Goal: Transaction & Acquisition: Purchase product/service

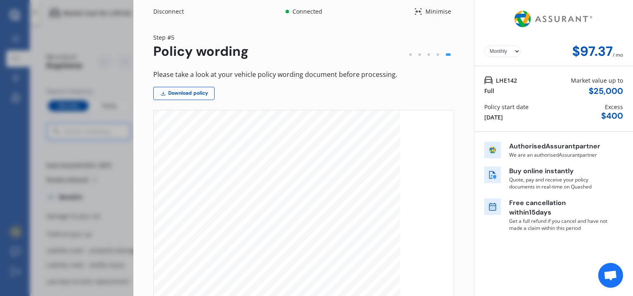
select select "Monthly"
click at [174, 10] on div "Disconnect" at bounding box center [173, 11] width 40 height 8
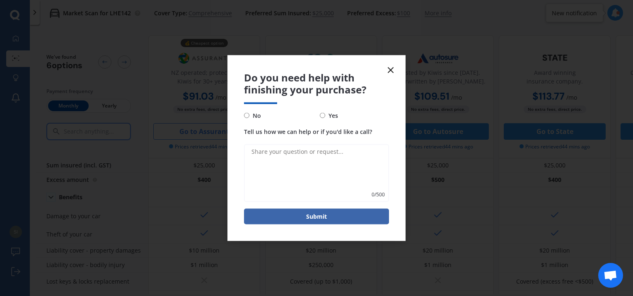
click at [394, 68] on icon at bounding box center [391, 70] width 10 height 10
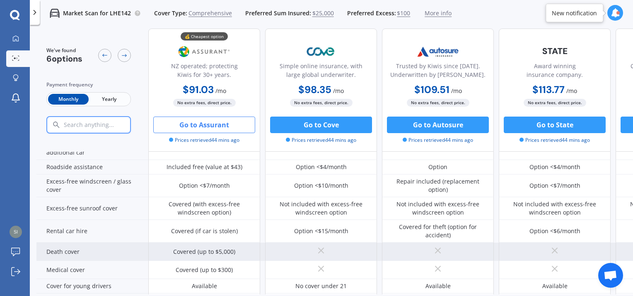
scroll to position [274, 0]
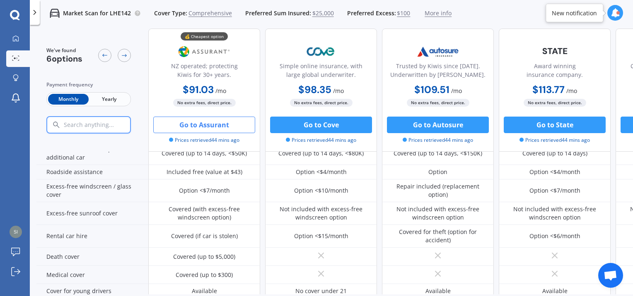
click at [190, 125] on button "Go to Assurant" at bounding box center [204, 125] width 102 height 17
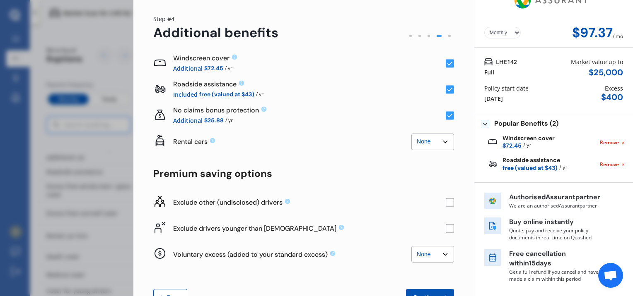
scroll to position [0, 0]
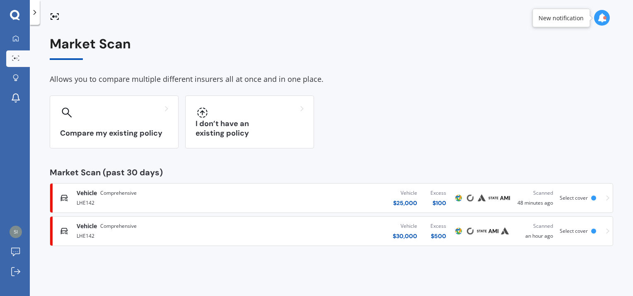
click at [93, 225] on span "Vehicle" at bounding box center [87, 226] width 20 height 8
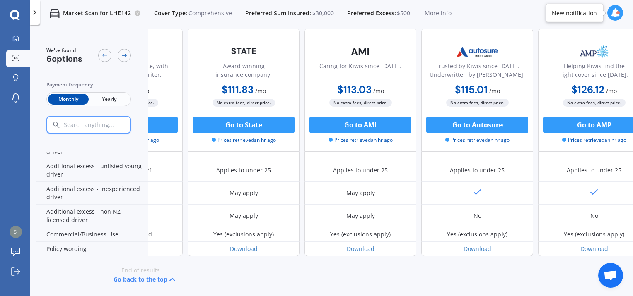
scroll to position [440, 215]
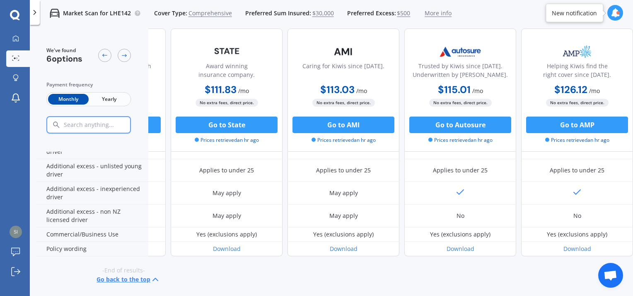
drag, startPoint x: 454, startPoint y: 288, endPoint x: 418, endPoint y: 289, distance: 35.6
click at [418, 289] on div "We've found 6 options Payment frequency Monthly Yearly 💰 Cheapest option NZ ope…" at bounding box center [334, 162] width 596 height 266
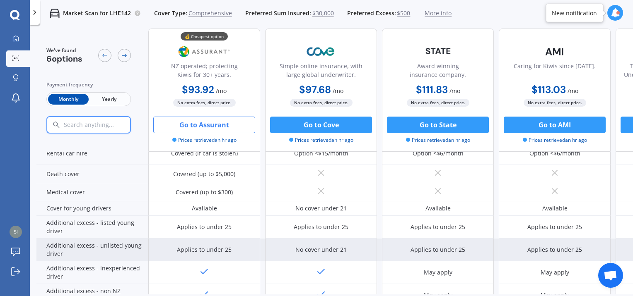
scroll to position [398, 0]
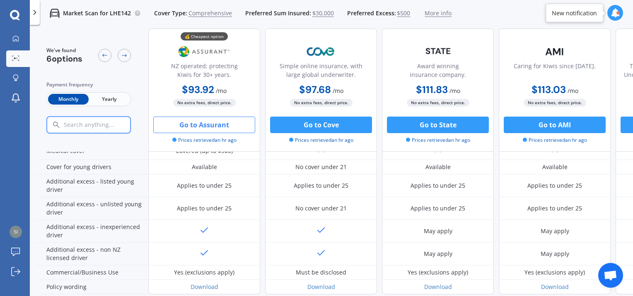
click at [208, 126] on button "Go to Assurant" at bounding box center [204, 125] width 102 height 17
select select "Monthly"
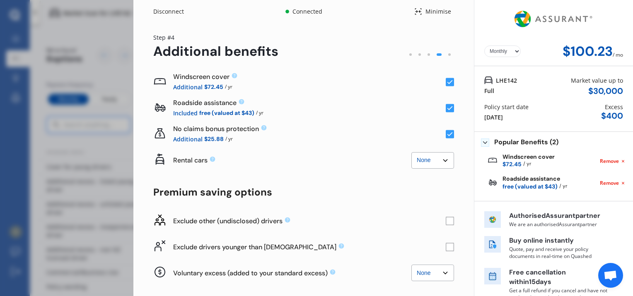
scroll to position [48, 0]
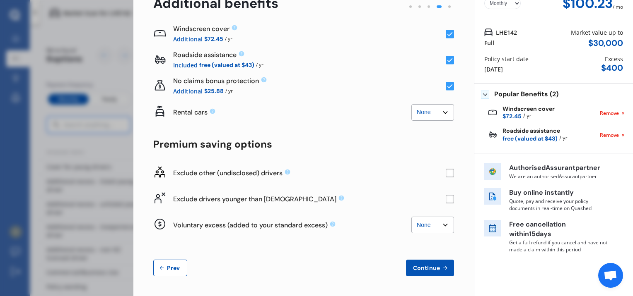
click at [424, 269] on span "Continue" at bounding box center [426, 268] width 30 height 7
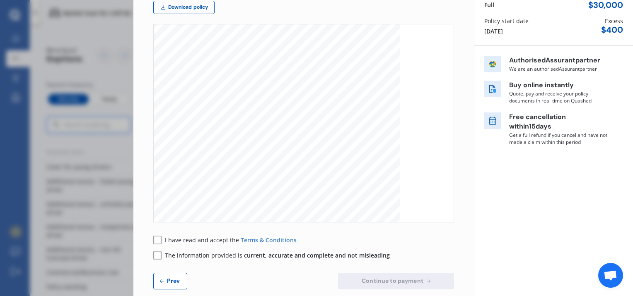
scroll to position [99, 0]
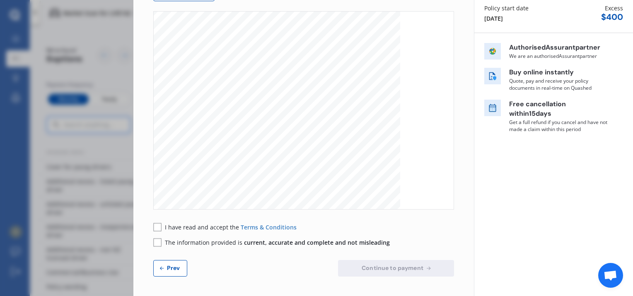
click at [156, 228] on rect at bounding box center [157, 227] width 8 height 8
click at [159, 242] on rect at bounding box center [157, 243] width 8 height 8
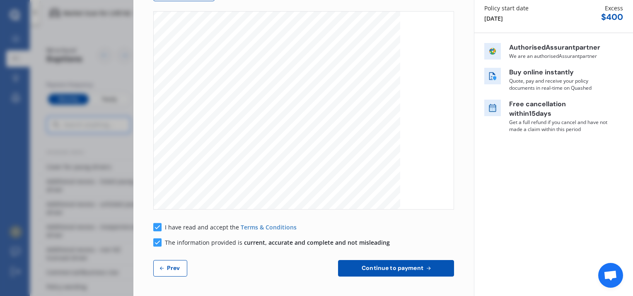
click at [399, 268] on span "Continue to payment" at bounding box center [392, 268] width 65 height 7
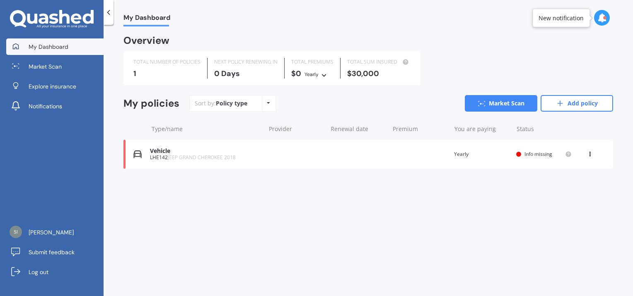
click at [590, 155] on icon at bounding box center [590, 152] width 6 height 5
click at [574, 187] on div "Delete" at bounding box center [571, 186] width 82 height 17
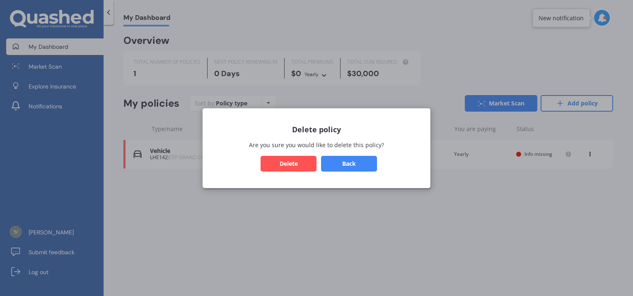
click at [306, 163] on button "Delete" at bounding box center [288, 164] width 56 height 16
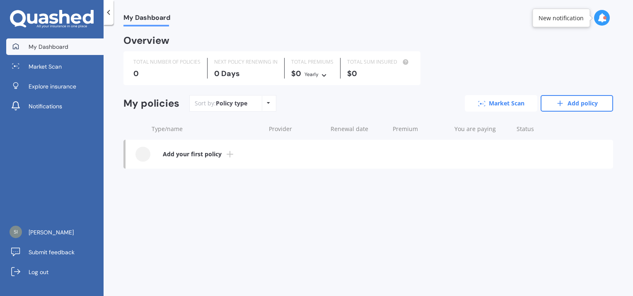
click at [502, 100] on link "Market Scan" at bounding box center [501, 103] width 72 height 17
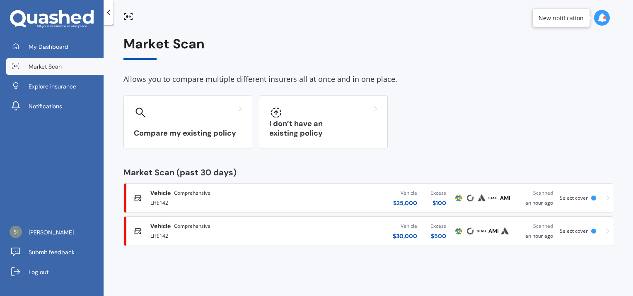
click at [608, 198] on icon at bounding box center [607, 198] width 3 height 6
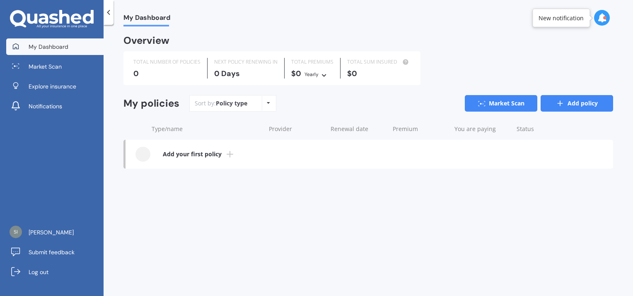
click at [559, 100] on icon at bounding box center [560, 103] width 8 height 8
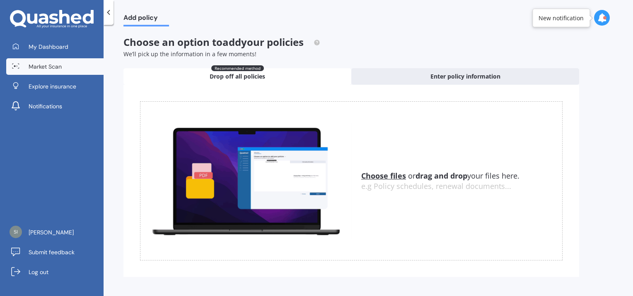
click at [25, 69] on link "Market Scan" at bounding box center [54, 66] width 97 height 17
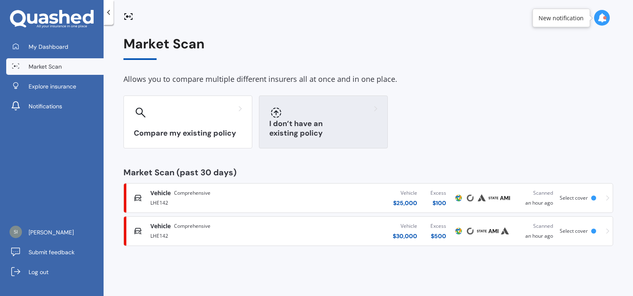
click at [345, 121] on div "I don’t have an existing policy" at bounding box center [323, 122] width 129 height 53
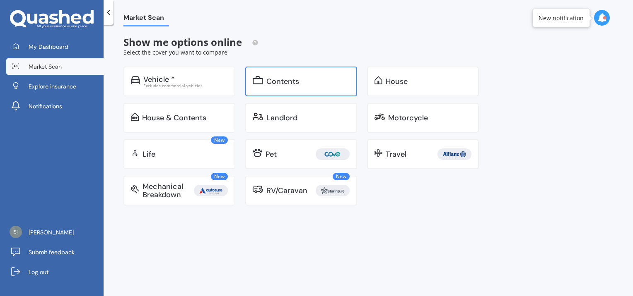
click at [267, 87] on div "Contents" at bounding box center [301, 82] width 112 height 30
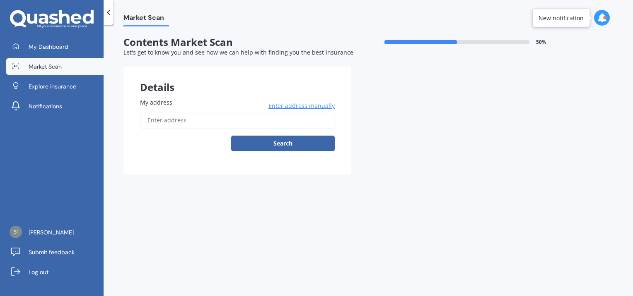
click at [194, 123] on input "My address" at bounding box center [237, 120] width 195 height 17
type input "947 Old West Coast Road, West Melton 7671"
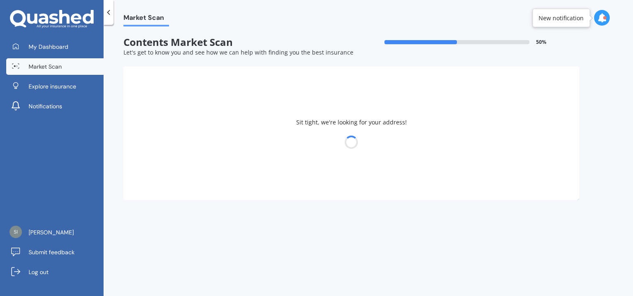
select select "19"
select select "04"
select select "1977"
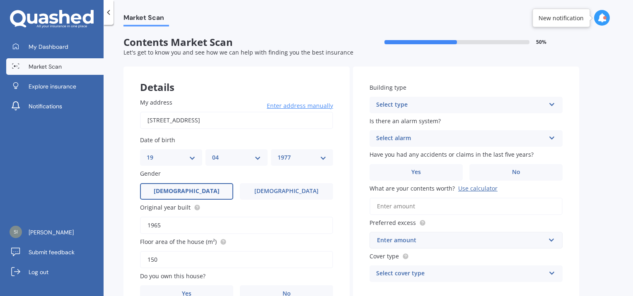
scroll to position [41, 0]
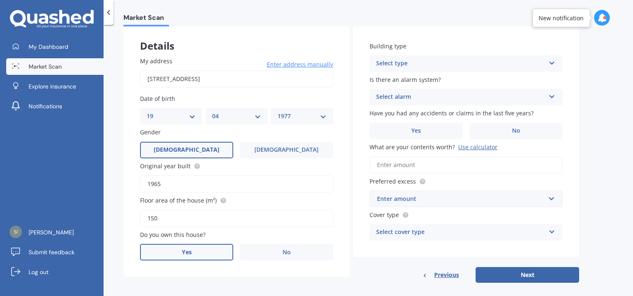
click at [197, 255] on label "Yes" at bounding box center [186, 252] width 93 height 17
click at [0, 0] on input "Yes" at bounding box center [0, 0] width 0 height 0
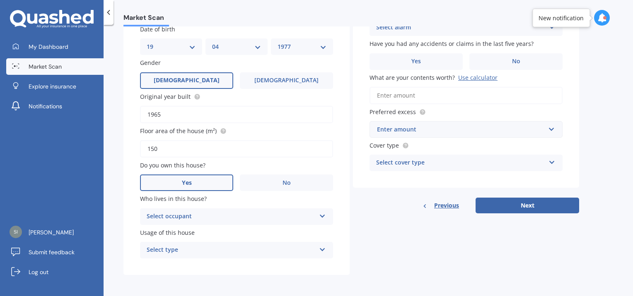
click at [245, 216] on div "Select occupant" at bounding box center [231, 217] width 169 height 10
click at [226, 236] on div "Owner" at bounding box center [236, 233] width 192 height 15
click at [242, 251] on div "Select type" at bounding box center [231, 251] width 169 height 10
click at [211, 267] on div "Permanent" at bounding box center [236, 266] width 192 height 15
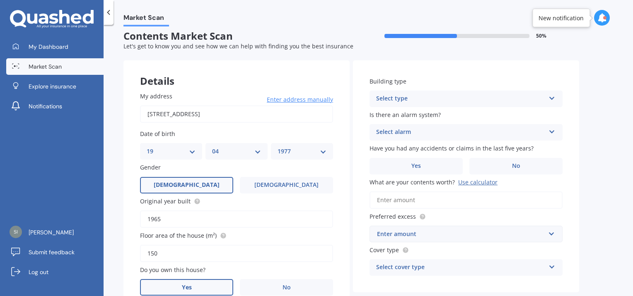
scroll to position [0, 0]
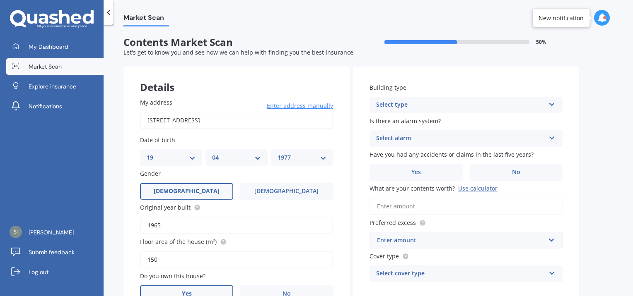
click at [457, 106] on div "Select type" at bounding box center [460, 105] width 169 height 10
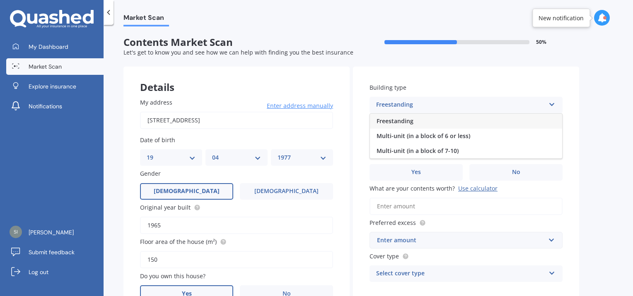
click at [446, 119] on div "Freestanding" at bounding box center [466, 121] width 192 height 15
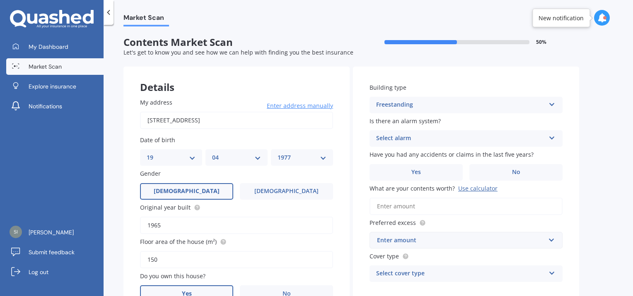
click at [463, 142] on div "Select alarm" at bounding box center [460, 139] width 169 height 10
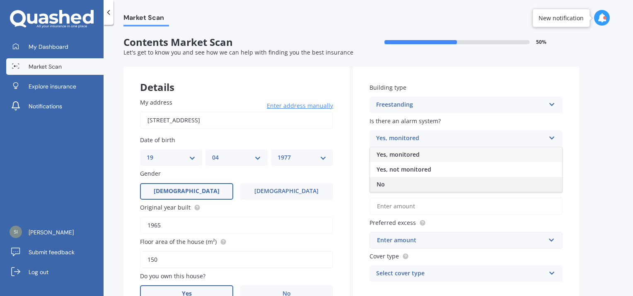
click at [411, 186] on div "No" at bounding box center [466, 184] width 192 height 15
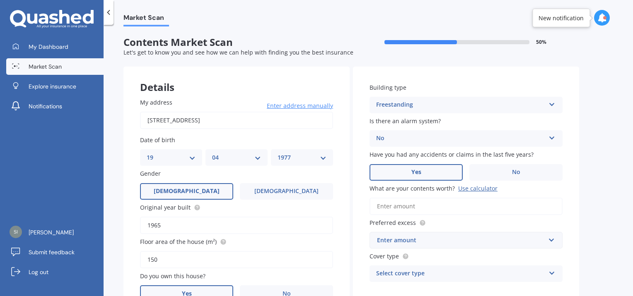
click at [426, 173] on label "Yes" at bounding box center [415, 172] width 93 height 17
click at [0, 0] on input "Yes" at bounding box center [0, 0] width 0 height 0
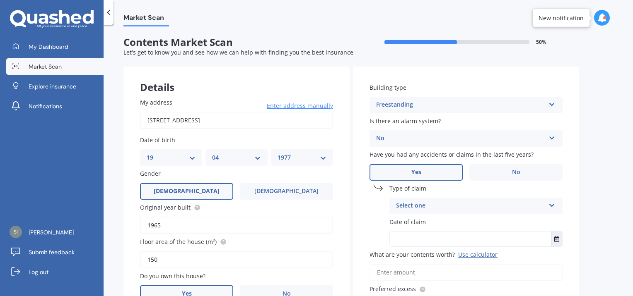
click at [445, 210] on div "Select one" at bounding box center [470, 206] width 149 height 10
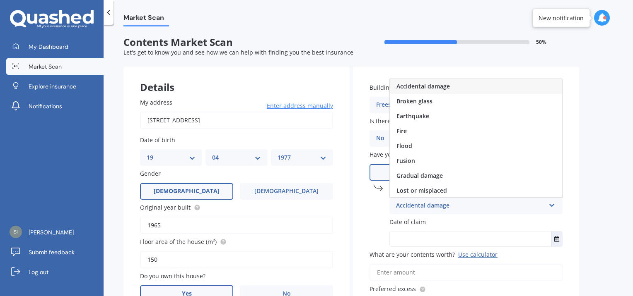
click at [447, 86] on span "Accidental damage" at bounding box center [422, 86] width 53 height 8
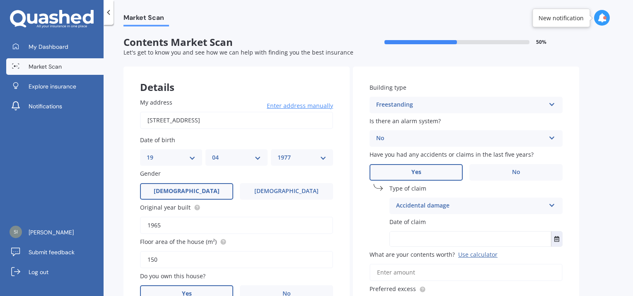
click at [439, 224] on label "Date of claim" at bounding box center [474, 222] width 170 height 9
click at [475, 245] on input "text" at bounding box center [470, 239] width 161 height 15
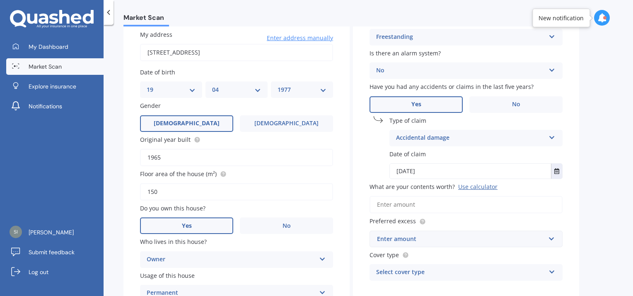
scroll to position [83, 0]
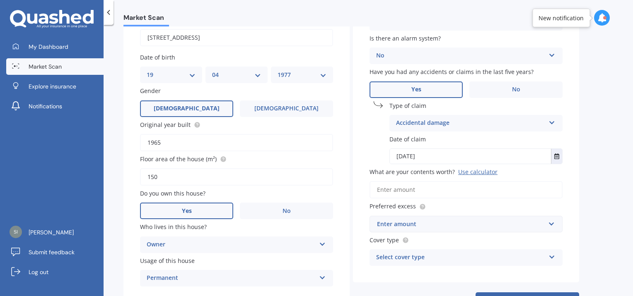
type input "01/01/2023"
click at [416, 190] on input "What are your contents worth? Use calculator" at bounding box center [465, 189] width 193 height 17
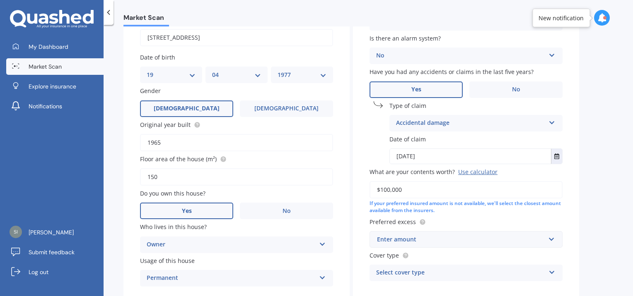
type input "$100,000"
click at [482, 219] on label "Preferred excess" at bounding box center [464, 222] width 190 height 9
click at [456, 238] on div "Enter amount" at bounding box center [461, 239] width 168 height 9
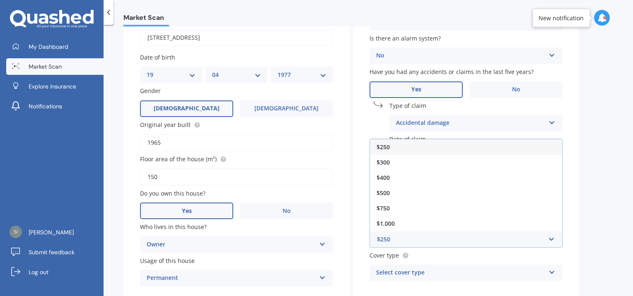
click at [404, 146] on div "$250" at bounding box center [466, 147] width 192 height 15
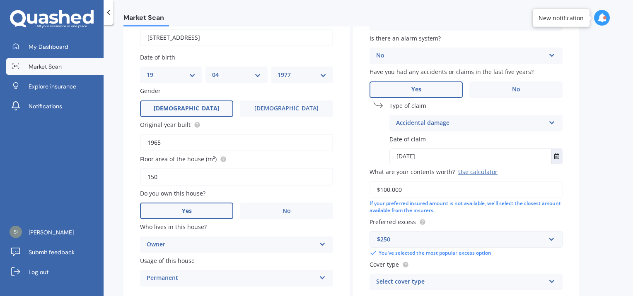
scroll to position [124, 0]
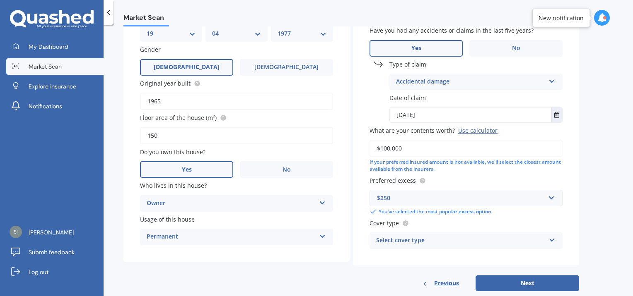
click at [461, 241] on div "Select cover type" at bounding box center [460, 241] width 169 height 10
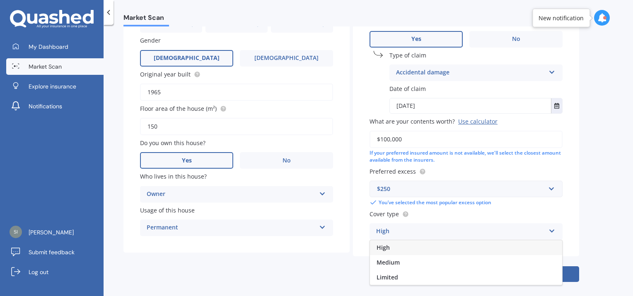
scroll to position [141, 0]
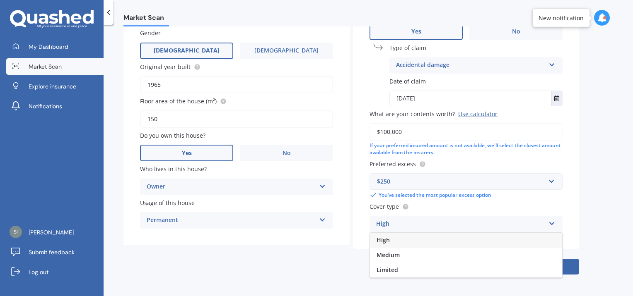
click at [576, 217] on div "Building type Freestanding Freestanding Multi-unit (in a block of 6 or less) Mu…" at bounding box center [466, 88] width 226 height 324
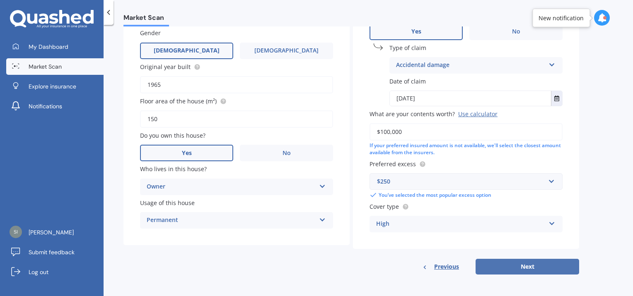
click at [510, 263] on button "Next" at bounding box center [527, 267] width 104 height 16
select select "19"
select select "04"
select select "1977"
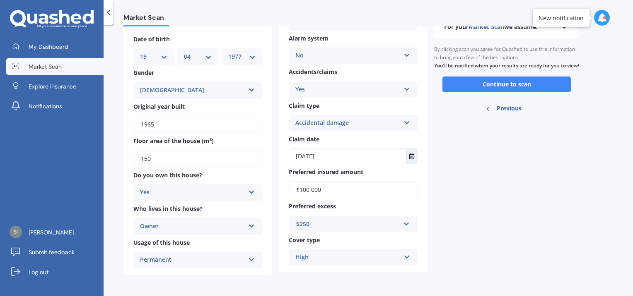
scroll to position [0, 0]
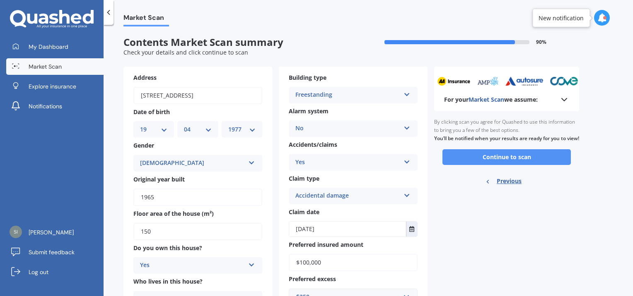
click at [480, 165] on button "Continue to scan" at bounding box center [506, 157] width 128 height 16
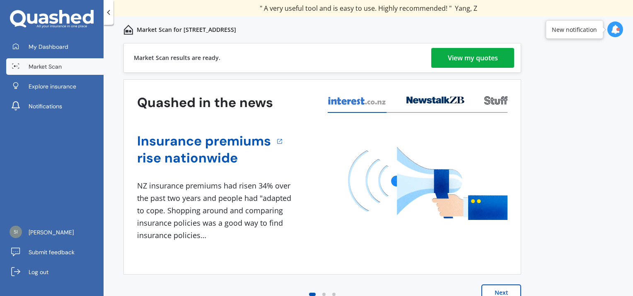
click at [462, 56] on div "View my quotes" at bounding box center [473, 58] width 50 height 20
